Goal: Transaction & Acquisition: Purchase product/service

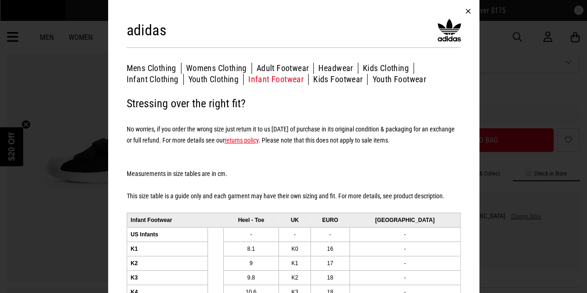
click at [466, 13] on button "button" at bounding box center [468, 11] width 22 height 22
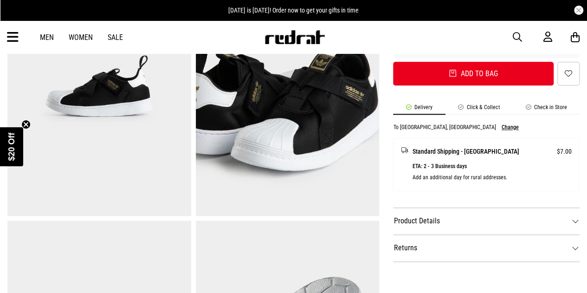
scroll to position [311, 0]
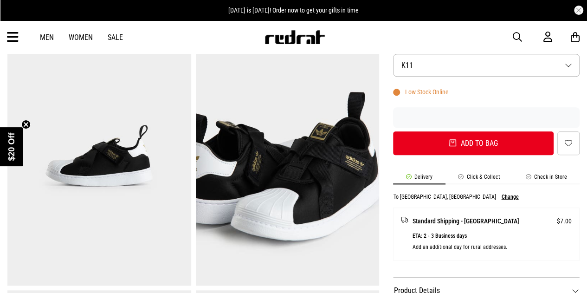
click at [481, 174] on li "Click & Collect" at bounding box center [478, 179] width 67 height 11
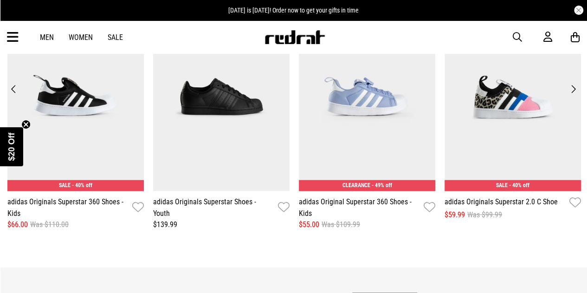
scroll to position [1069, 0]
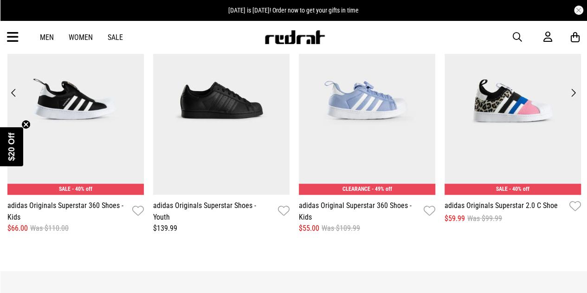
click at [573, 89] on button "Next" at bounding box center [573, 92] width 13 height 13
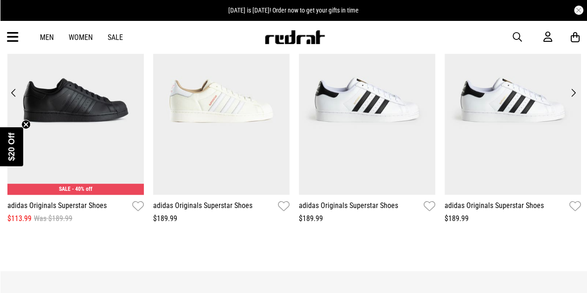
click at [573, 89] on button "Next" at bounding box center [573, 92] width 13 height 13
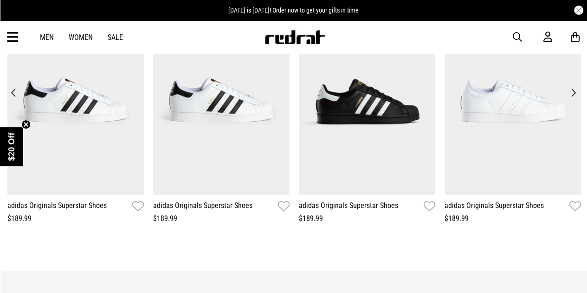
click at [573, 91] on button "Next" at bounding box center [573, 92] width 13 height 13
